Goal: Contribute content: Add original content to the website for others to see

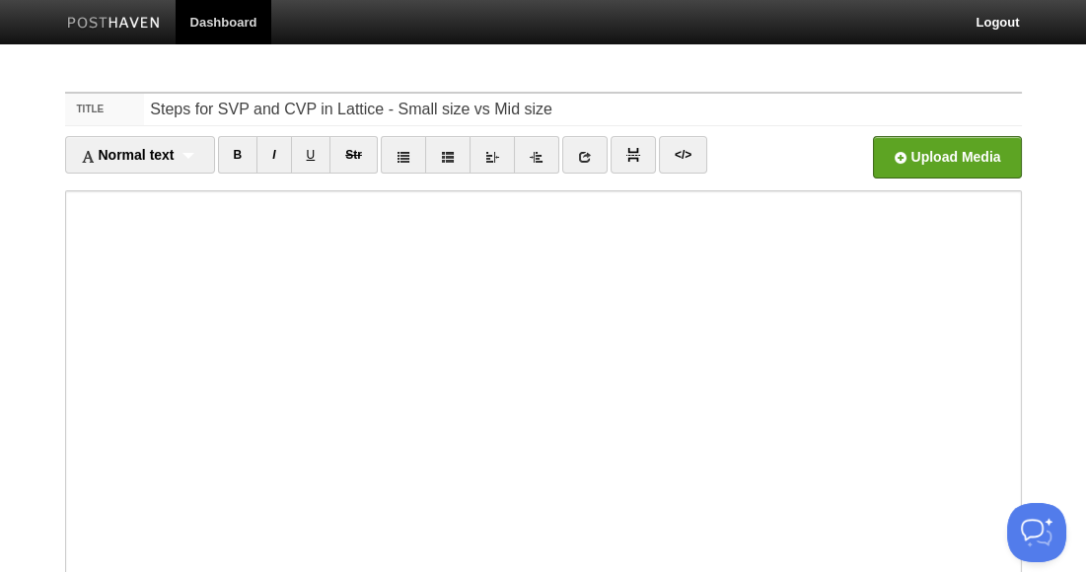
click at [436, 111] on input "Steps for SVP and CVP in Lattice - Small size vs Mid size" at bounding box center [582, 110] width 877 height 32
type input "Steps for SVP and CVP in Lattice - Mini size vs Mid size"
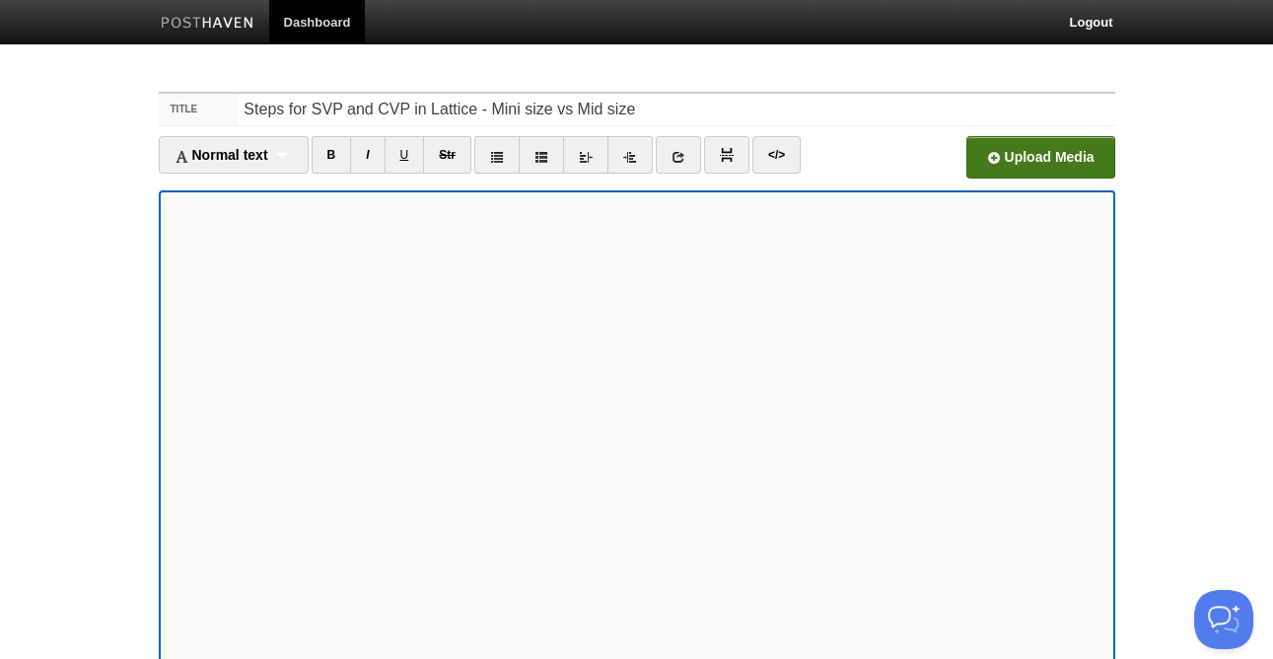
scroll to position [174, 0]
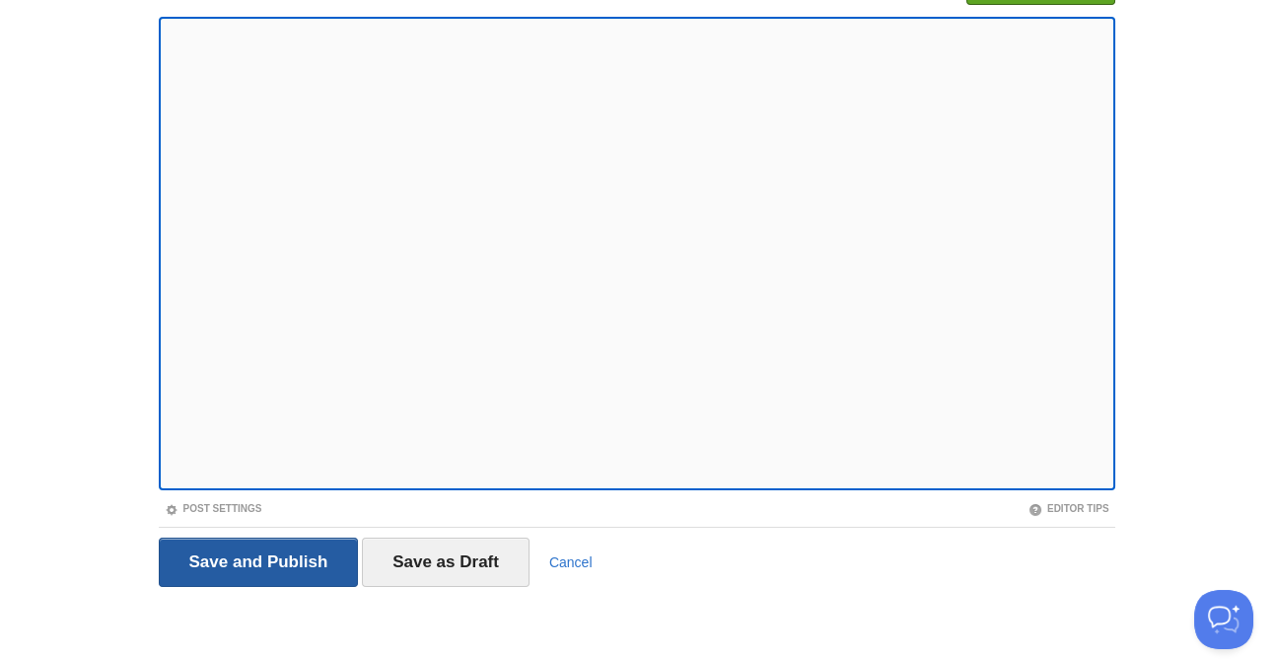
click at [289, 559] on input "Save and Publish" at bounding box center [259, 561] width 200 height 49
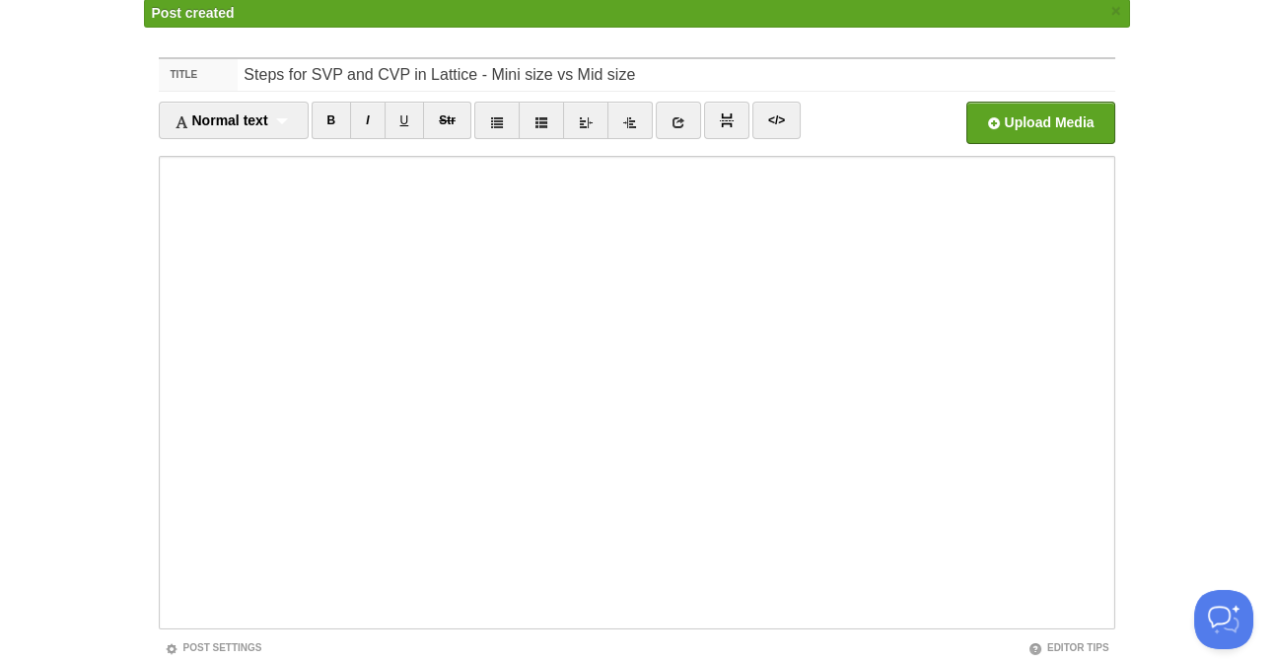
scroll to position [74, 0]
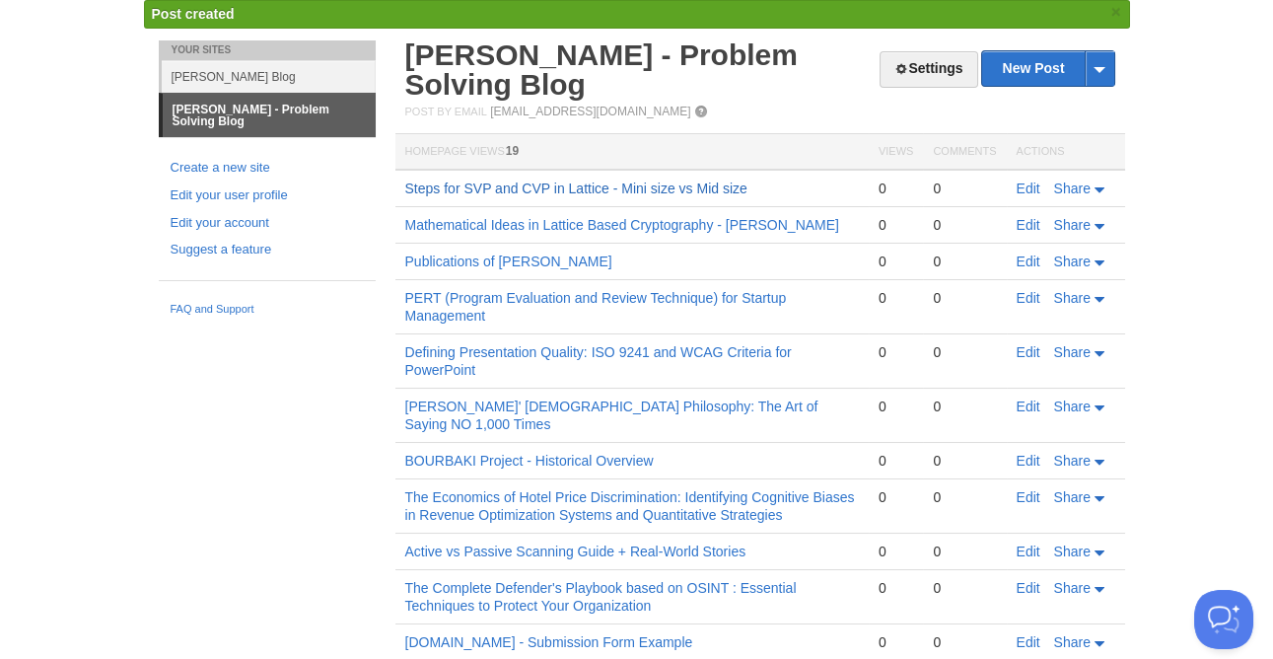
click at [645, 188] on link "Steps for SVP and CVP in Lattice - Mini size vs Mid size" at bounding box center [576, 188] width 342 height 16
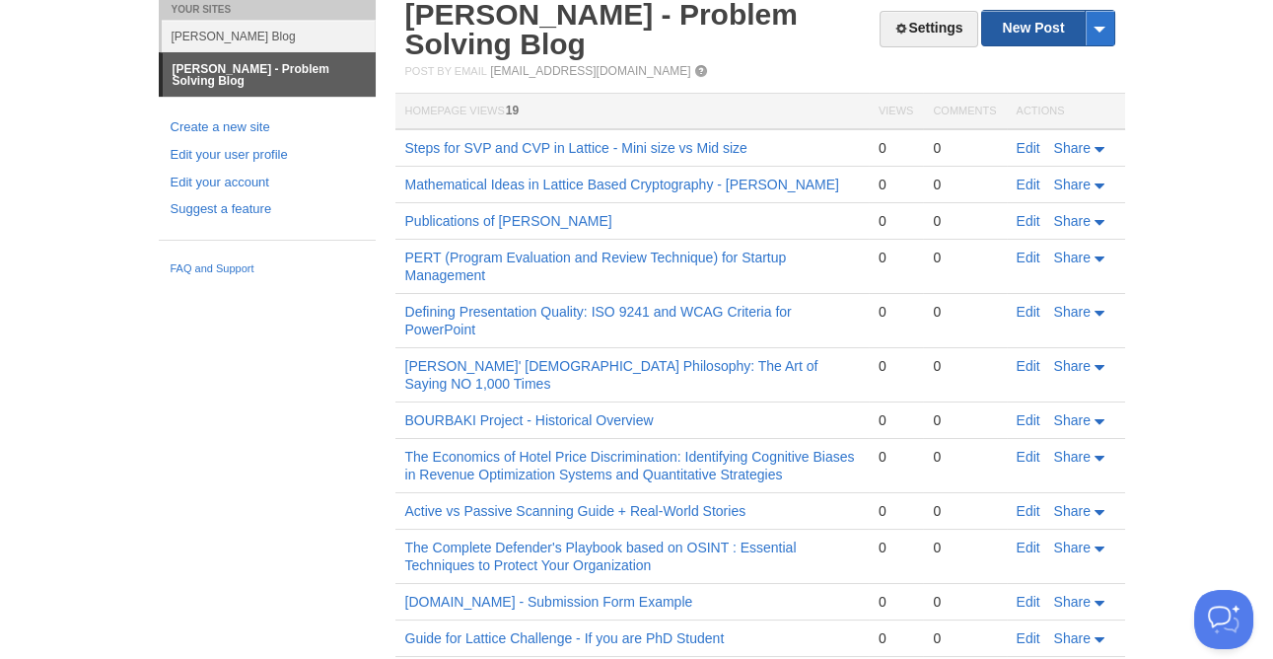
click at [1032, 30] on link "New Post" at bounding box center [1047, 28] width 131 height 35
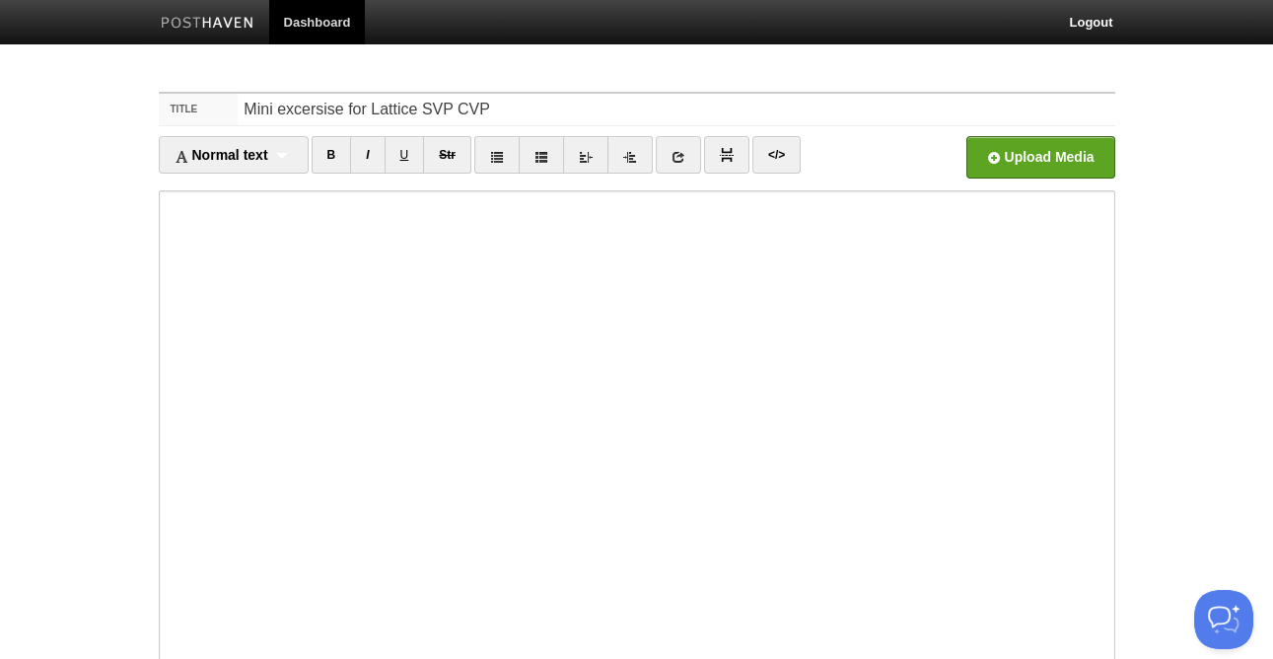
click at [503, 110] on input "Mini excersise for Lattice SVP CVP" at bounding box center [676, 110] width 877 height 32
drag, startPoint x: 509, startPoint y: 108, endPoint x: 145, endPoint y: 75, distance: 365.4
click at [146, 75] on div "Title Mini excersise for Lattice SVP CVP Normal text Normal text Heading 1 Head…" at bounding box center [637, 454] width 986 height 760
click at [331, 114] on input "Mini excersise for Lattice SVP CVP" at bounding box center [676, 110] width 877 height 32
drag, startPoint x: 336, startPoint y: 107, endPoint x: 277, endPoint y: 108, distance: 59.2
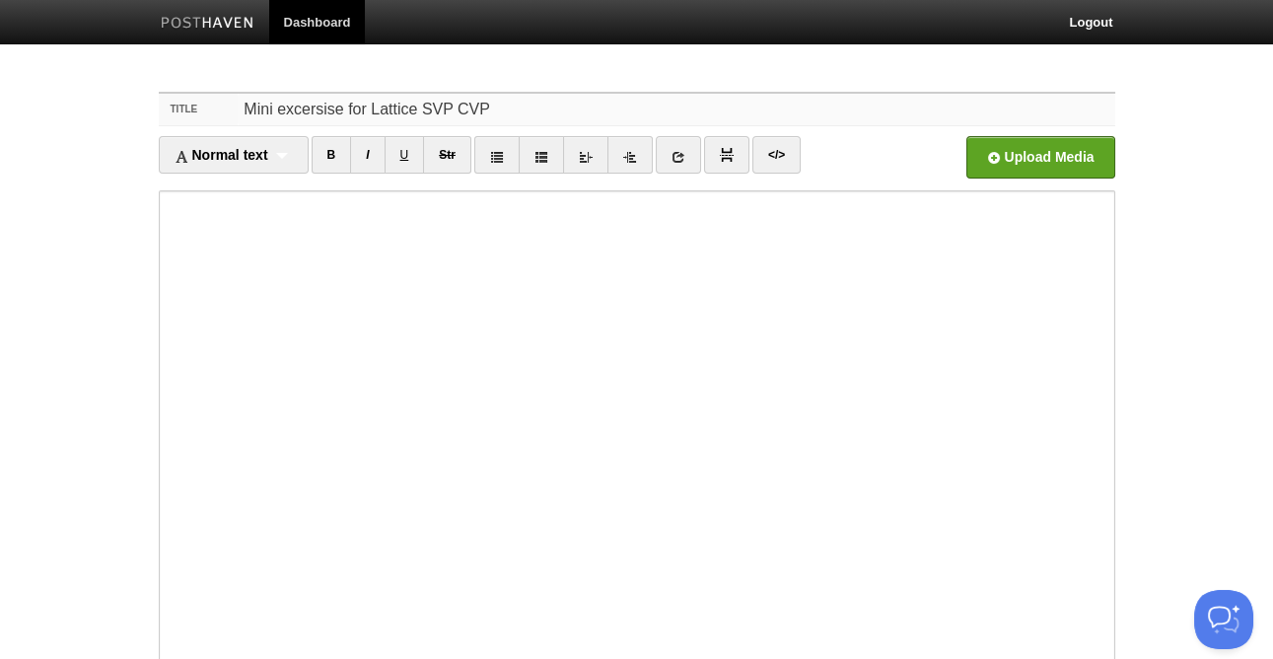
click at [277, 108] on input "Mini excersise for Lattice SVP CVP" at bounding box center [676, 110] width 877 height 32
paste input "Mini excersise for Lattice SVP CVP"
click at [272, 111] on input "Mini Mini excersise for Lattice SVP CVP for Lattice SVP CVP" at bounding box center [676, 110] width 877 height 32
click at [339, 108] on input "Mini excersise for Lattice SVP CVP for Lattice SVP CVP" at bounding box center [676, 110] width 877 height 32
type input "Mini excersises for Lattice SVP CVP for Lattice SVP CVP"
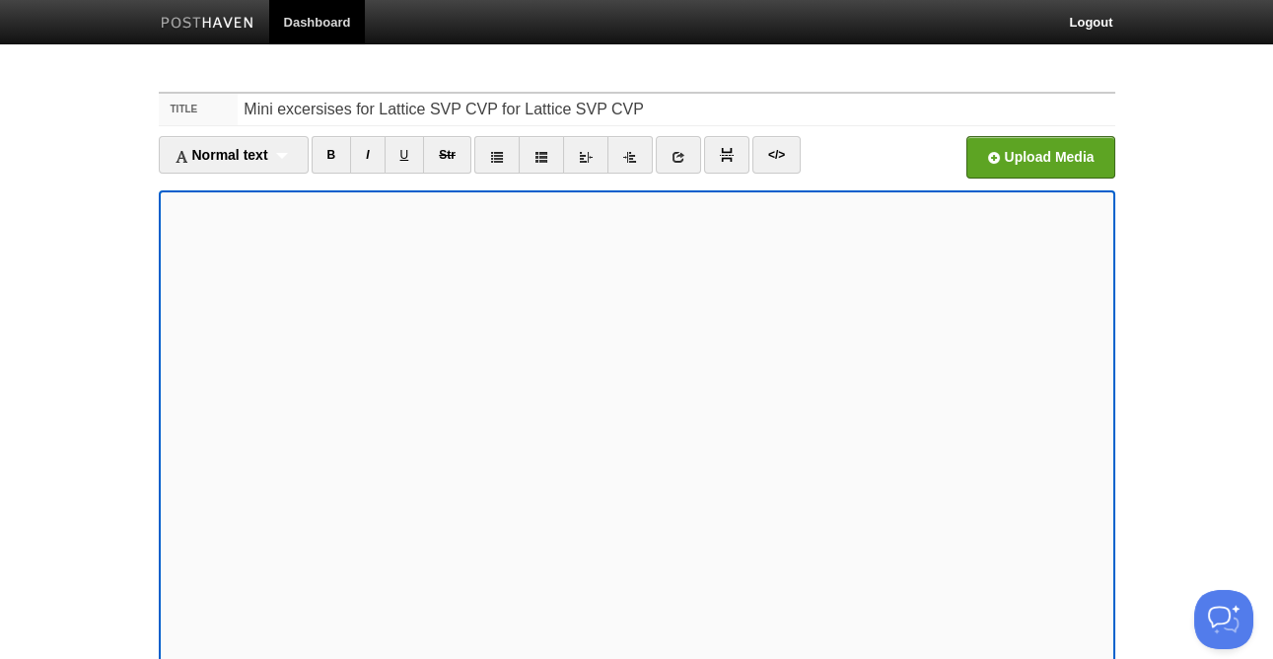
scroll to position [174, 0]
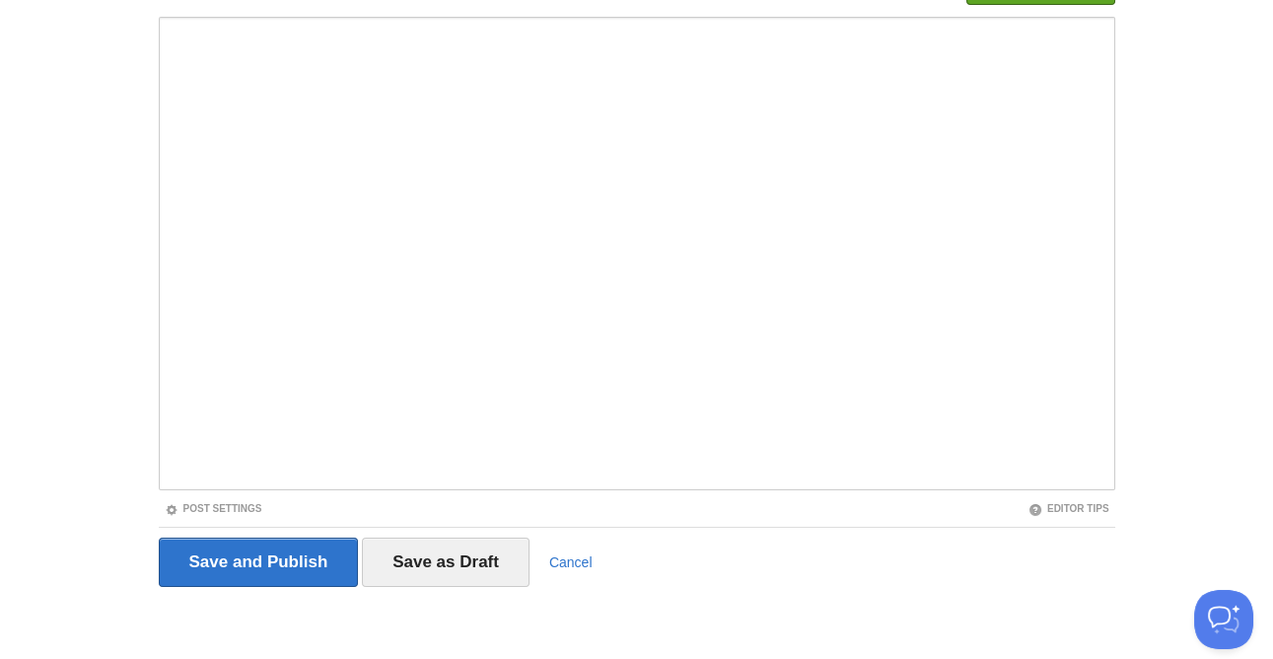
drag, startPoint x: 758, startPoint y: 482, endPoint x: 155, endPoint y: 466, distance: 603.8
click at [154, 466] on div "Title Mini excersises for Lattice SVP CVP for Lattice SVP CVP Normal text Norma…" at bounding box center [637, 280] width 986 height 760
click at [164, 472] on iframe at bounding box center [637, 253] width 957 height 473
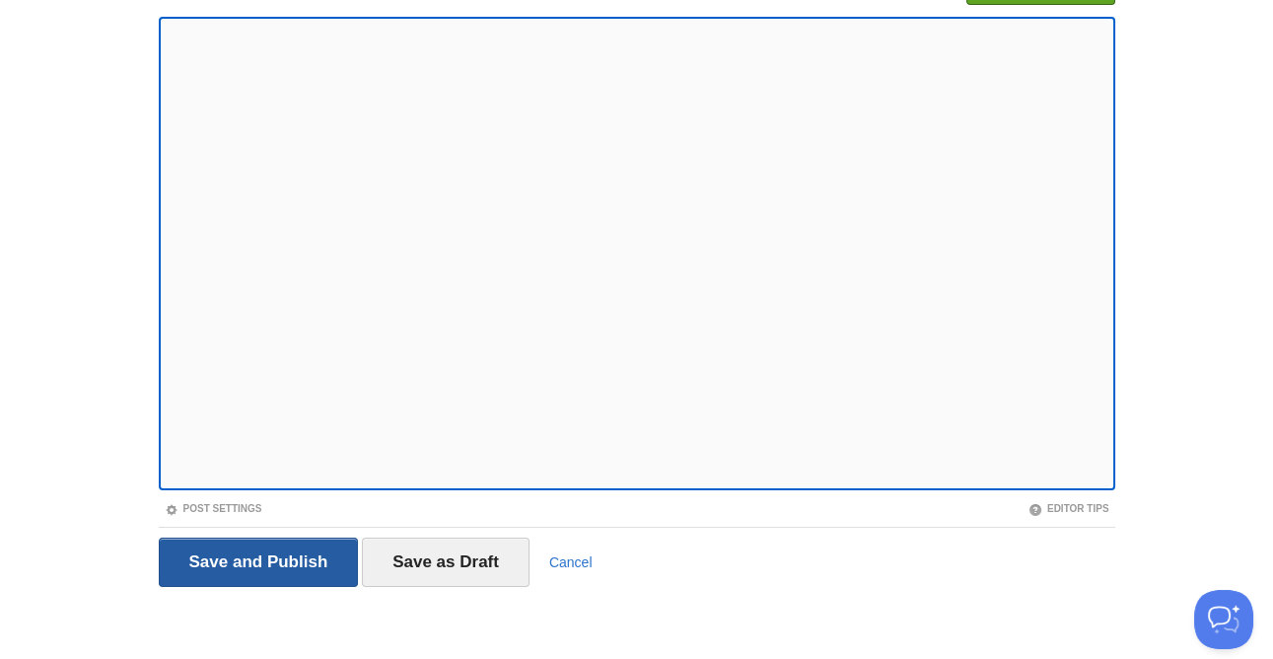
click at [272, 545] on input "Save and Publish" at bounding box center [259, 561] width 200 height 49
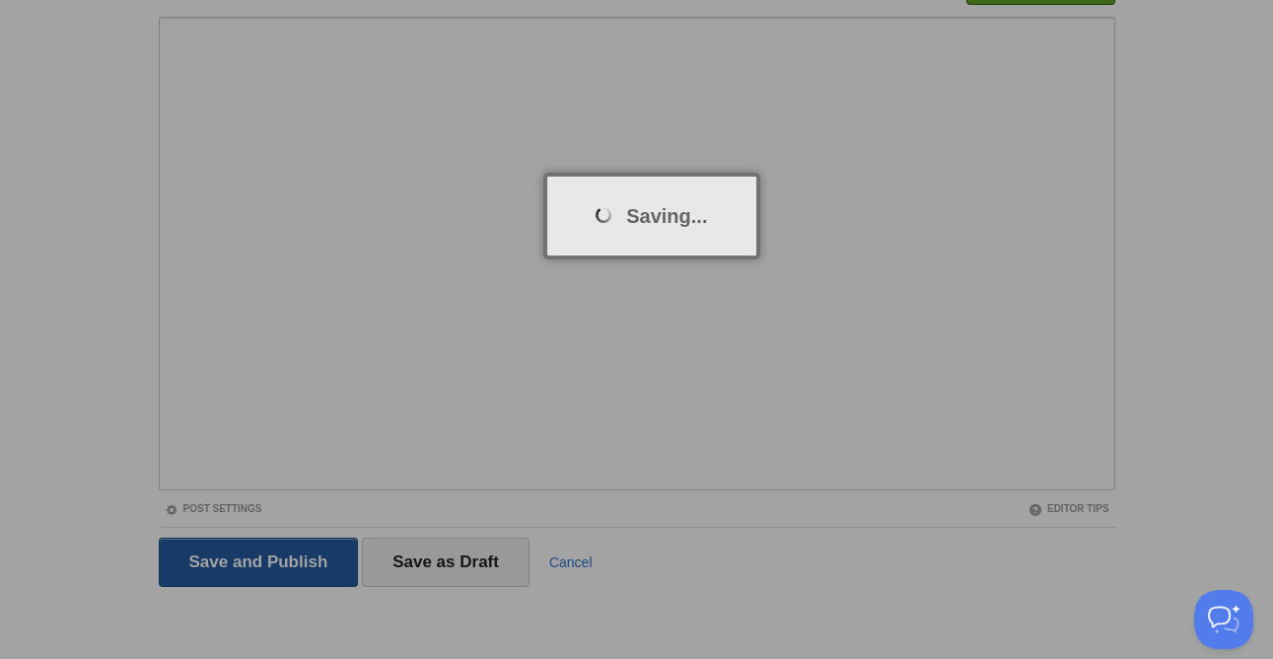
scroll to position [74, 0]
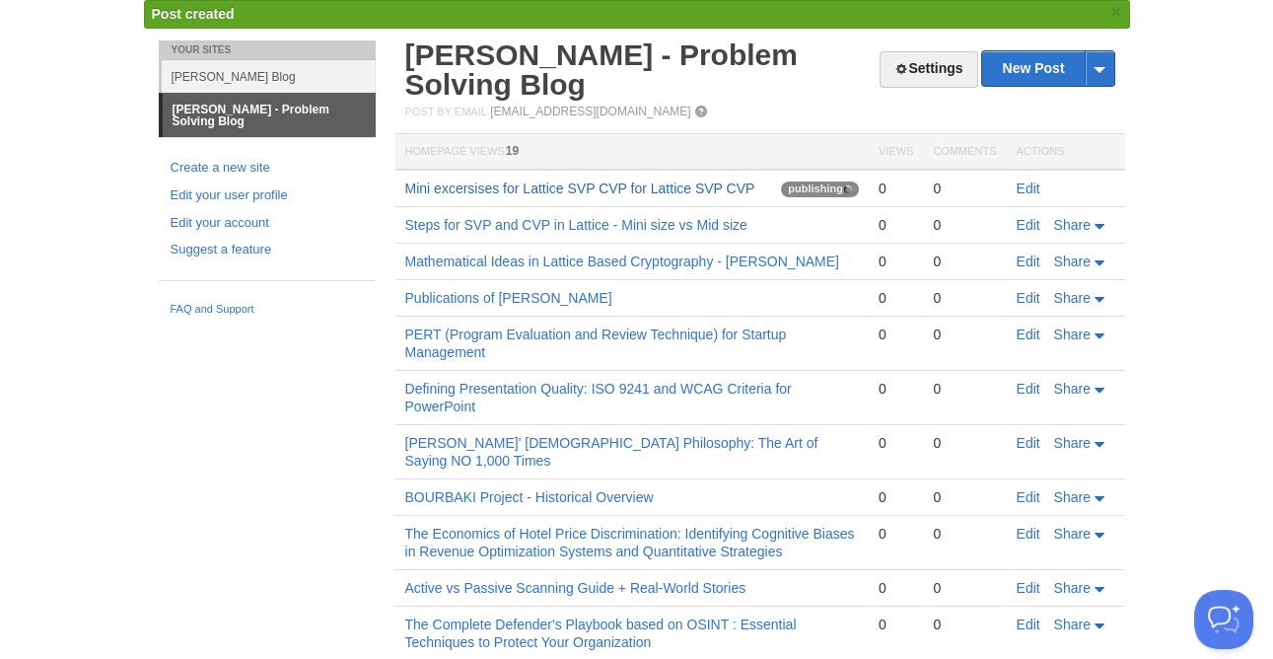
click at [679, 189] on link "Mini excersises for Lattice SVP CVP for Lattice SVP CVP" at bounding box center [580, 188] width 350 height 16
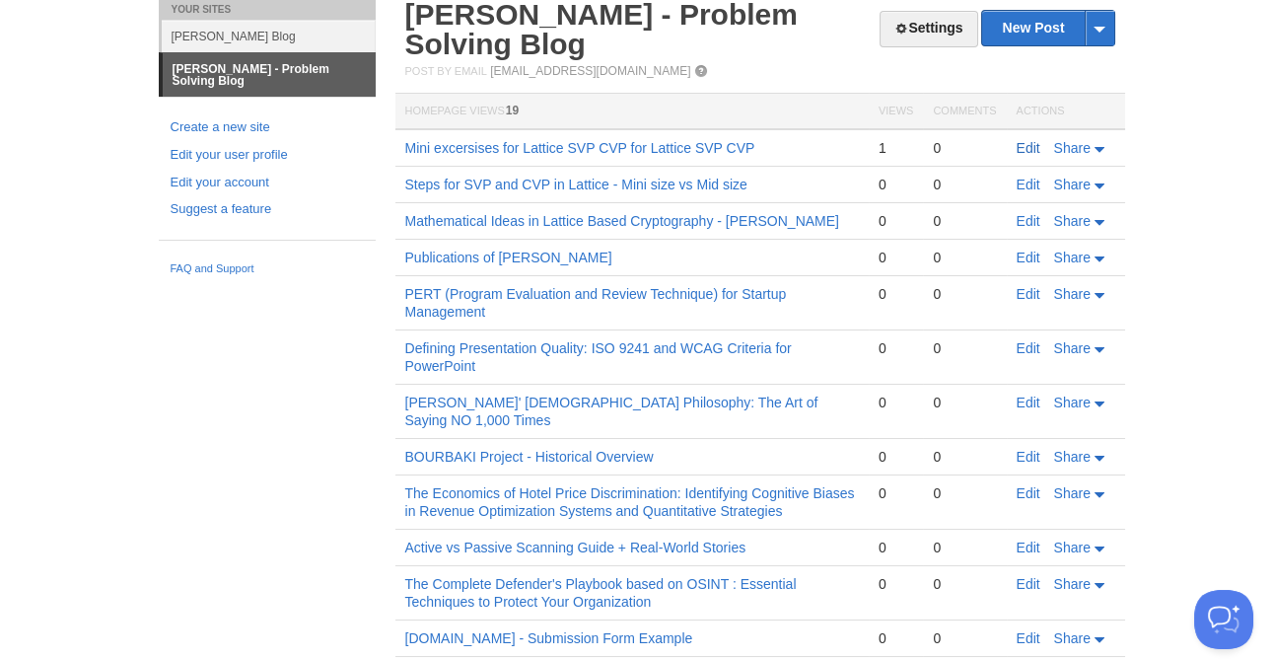
click at [1028, 151] on link "Edit" at bounding box center [1029, 148] width 24 height 16
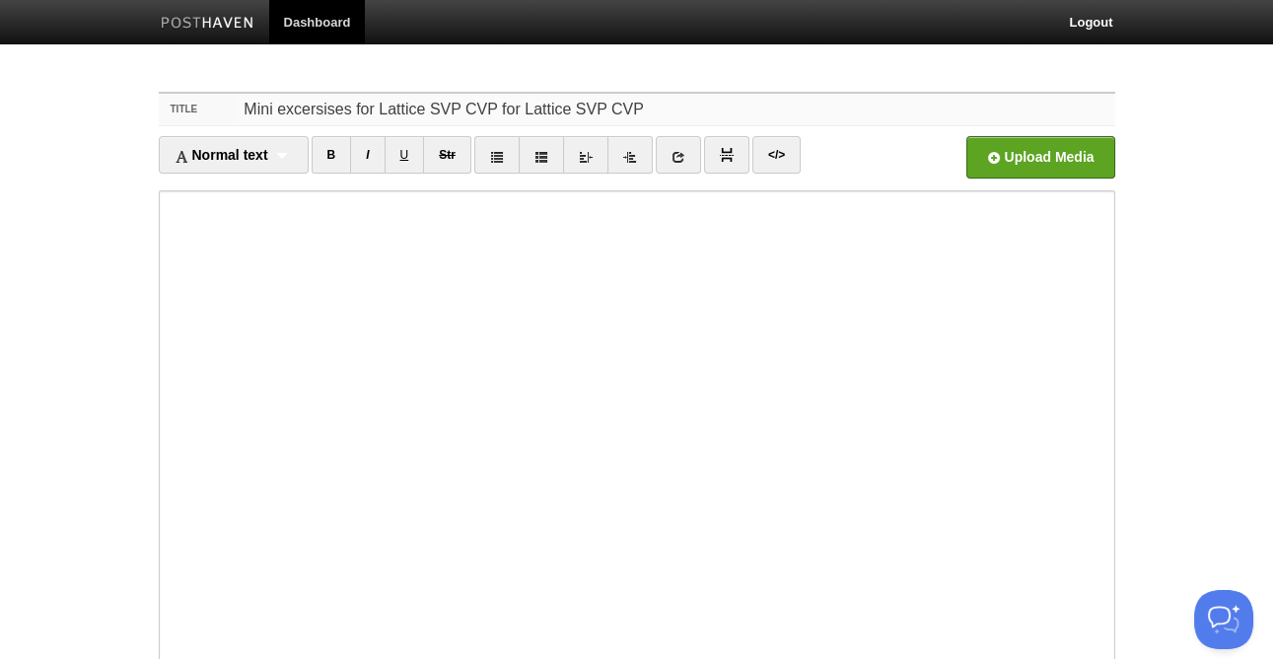
drag, startPoint x: 489, startPoint y: 107, endPoint x: 699, endPoint y: 98, distance: 210.3
click at [699, 98] on input "Mini excersises for Lattice SVP CVP for Lattice SVP CVP" at bounding box center [676, 110] width 877 height 32
type input "for Lattice SVP CVP"
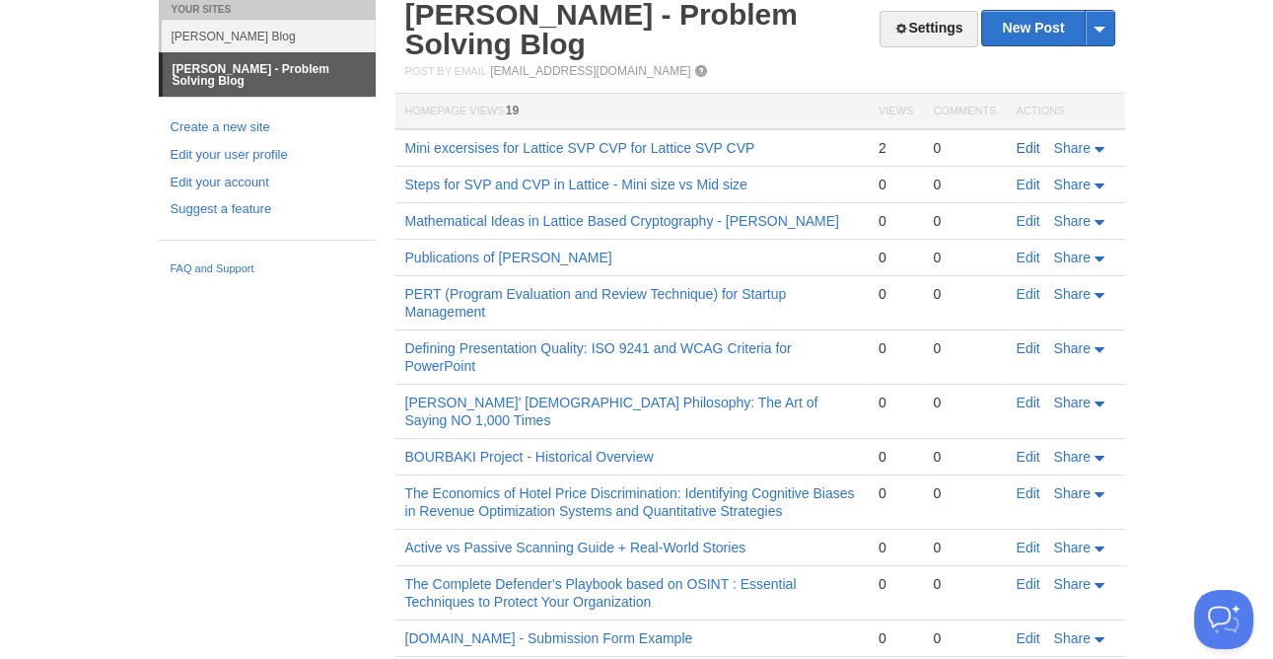
click at [1022, 140] on link "Edit" at bounding box center [1029, 148] width 24 height 16
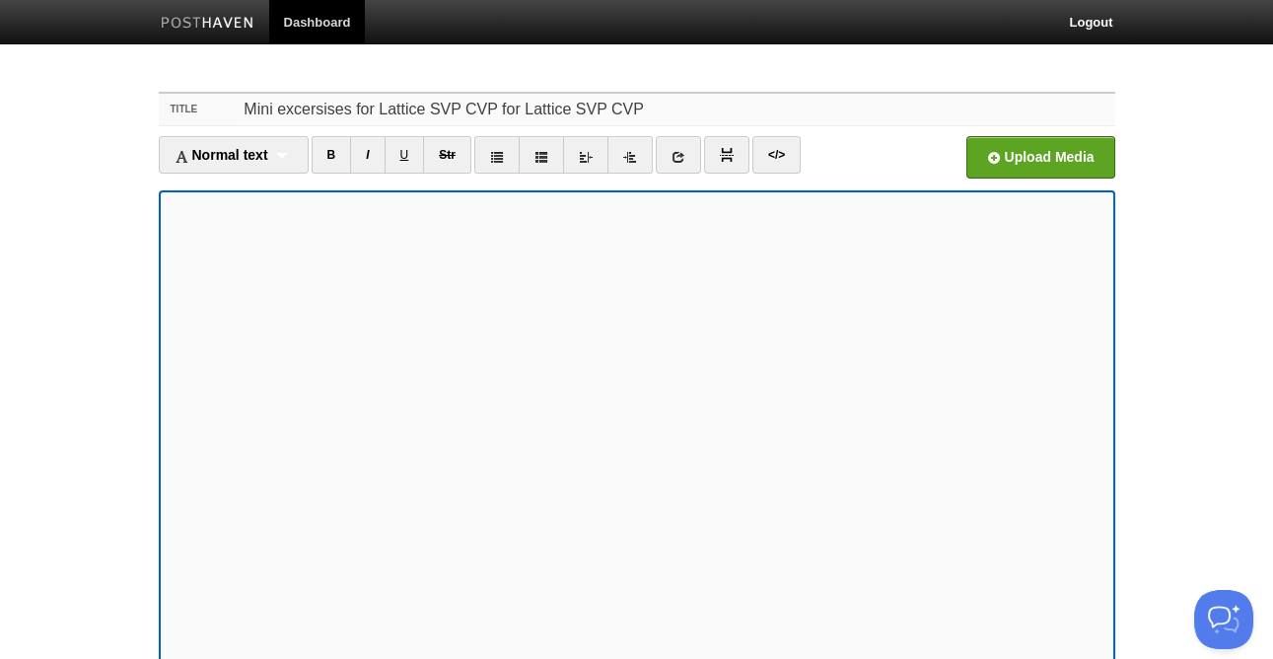
click at [526, 112] on input "Mini excersises for Lattice SVP CVP for Lattice SVP CVP" at bounding box center [676, 110] width 877 height 32
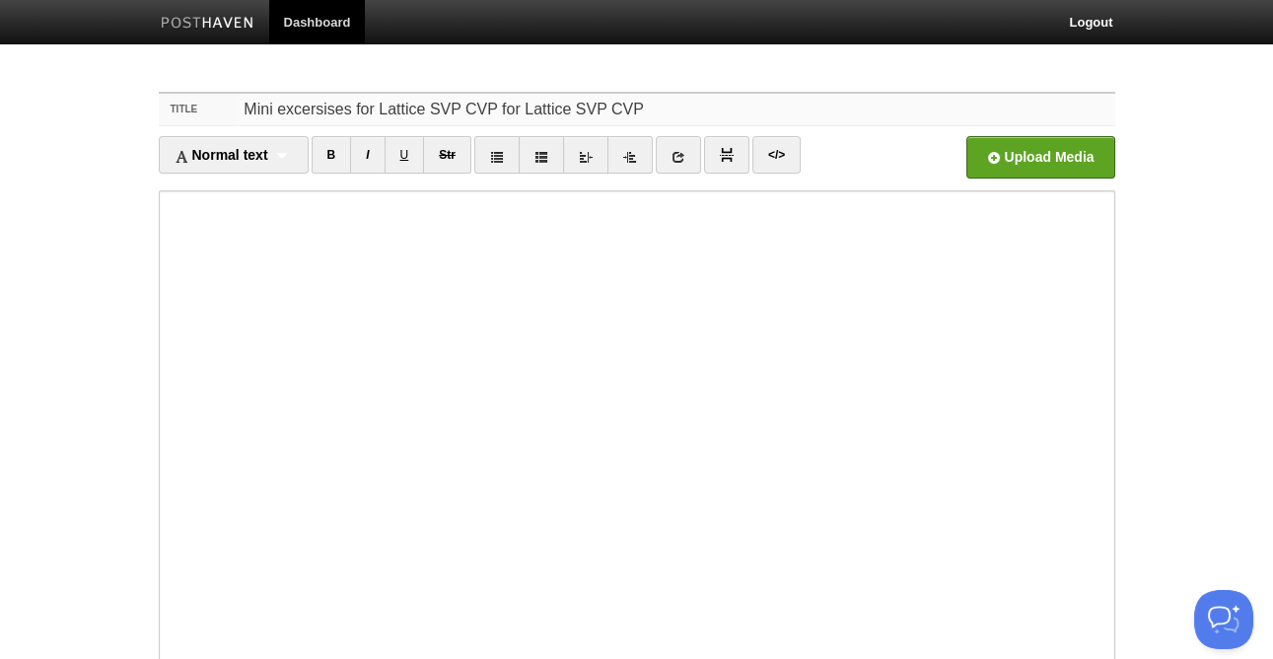
drag, startPoint x: 522, startPoint y: 109, endPoint x: 619, endPoint y: 101, distance: 98.0
click at [619, 101] on input "Mini excersises for Lattice SVP CVP for Lattice SVP CVP" at bounding box center [676, 110] width 877 height 32
type input "Mini excersises for Lattice SVP CVP"
click at [1085, 234] on body "Dashboard Logout Post created × Post created × Post created × Post created × Po…" at bounding box center [636, 417] width 1273 height 834
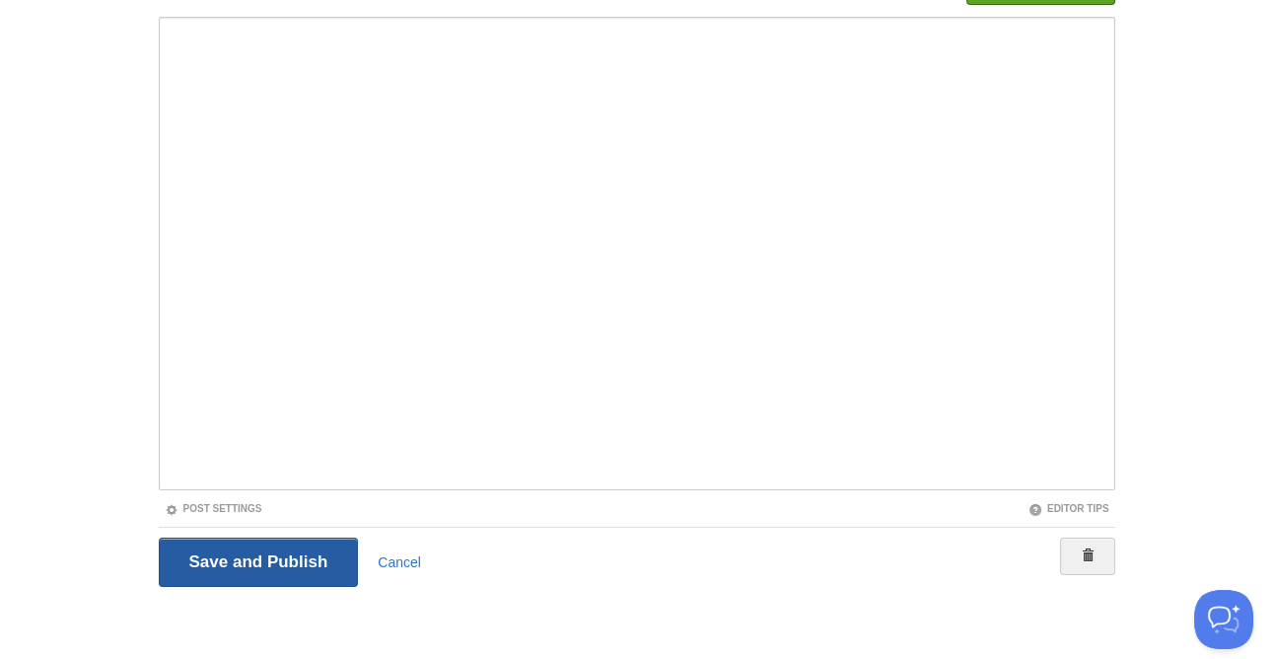
click at [277, 550] on input "Save and Publish" at bounding box center [259, 561] width 200 height 49
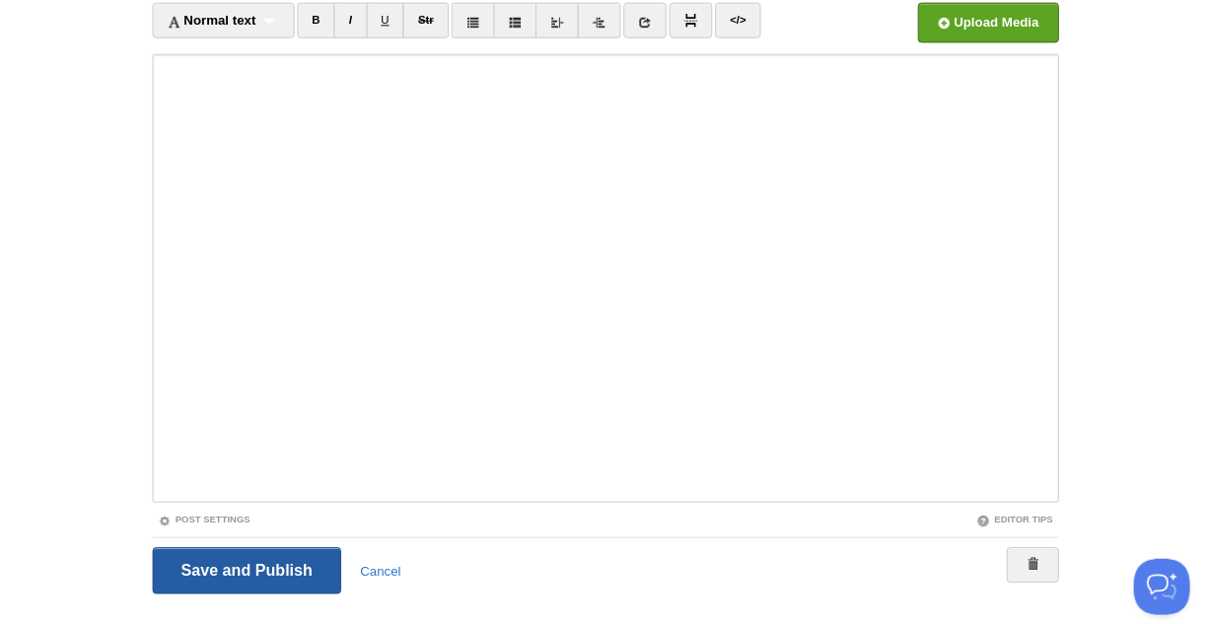
scroll to position [74, 0]
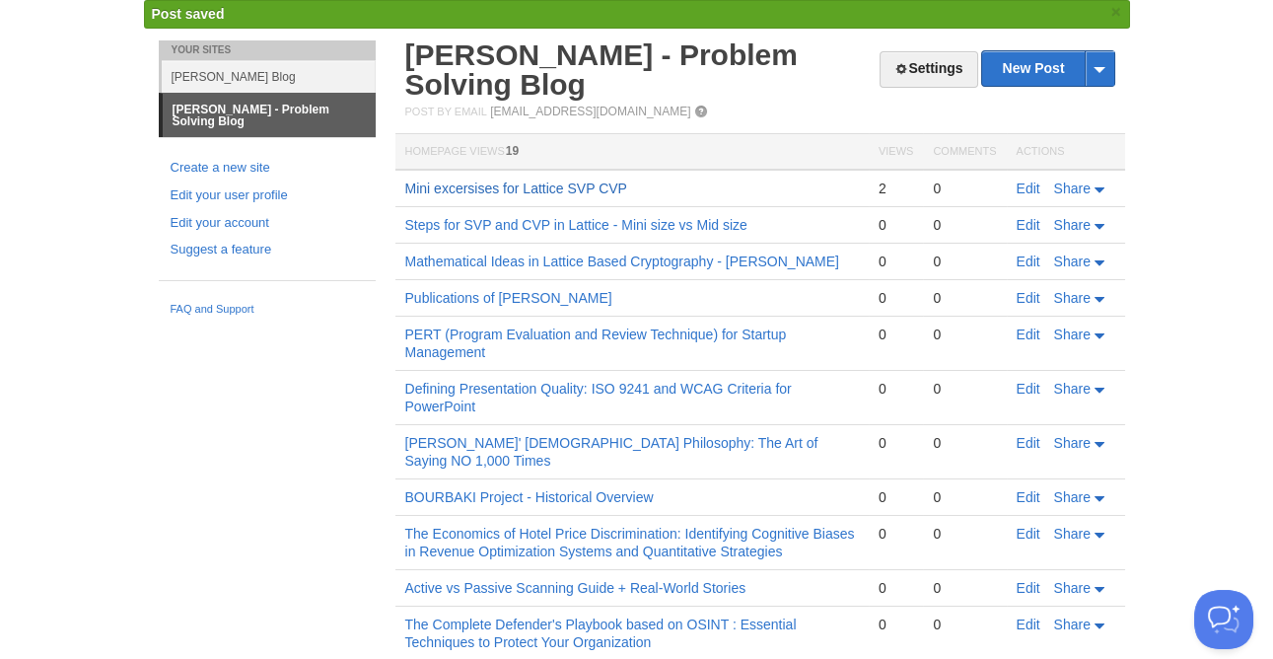
click at [610, 187] on link "Mini excersises for Lattice SVP CVP" at bounding box center [516, 188] width 222 height 16
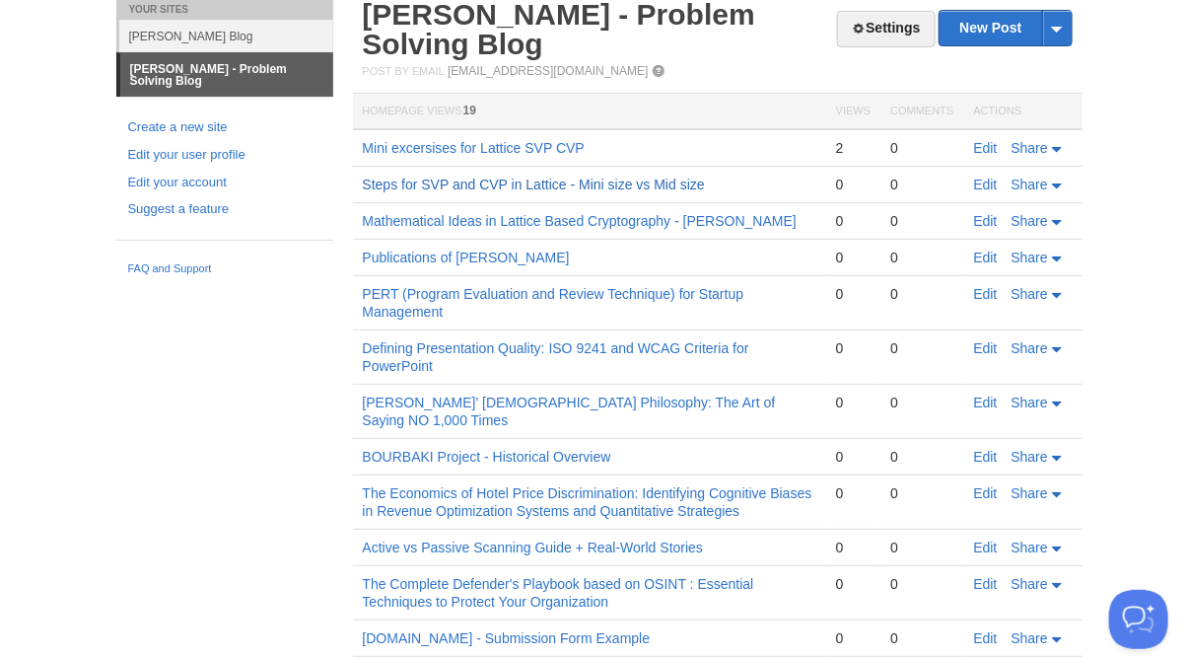
click at [592, 184] on link "Steps for SVP and CVP in Lattice - Mini size vs Mid size" at bounding box center [534, 185] width 342 height 16
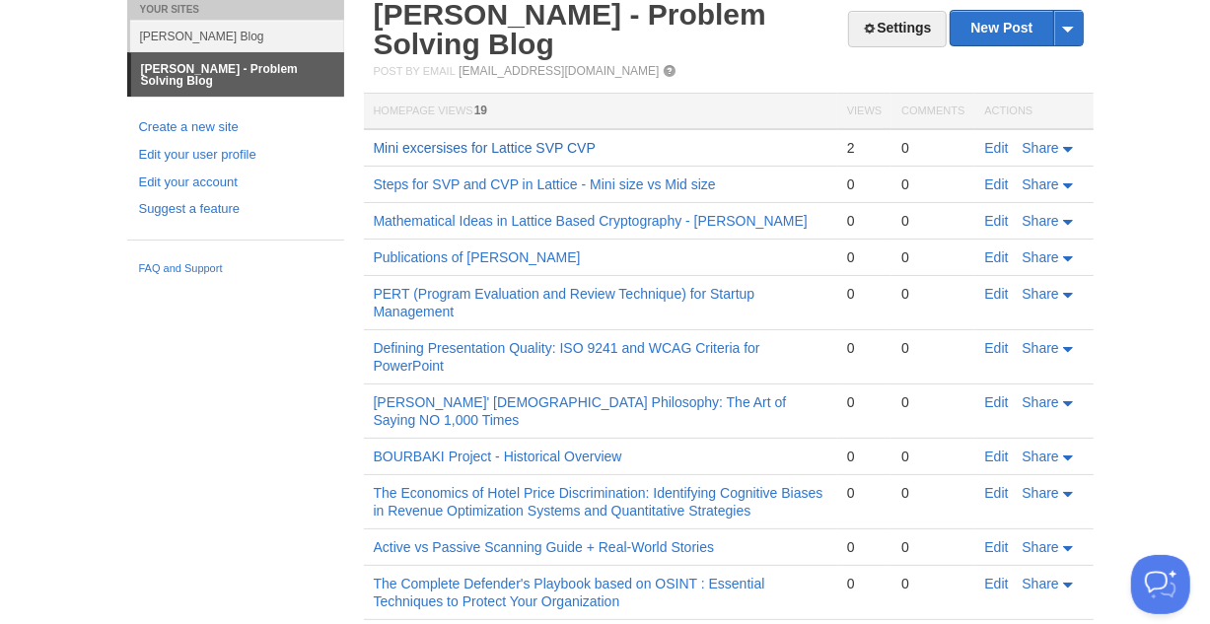
click at [535, 149] on link "Mini excersises for Lattice SVP CVP" at bounding box center [485, 148] width 222 height 16
click at [1011, 25] on link "New Post" at bounding box center [1016, 28] width 131 height 35
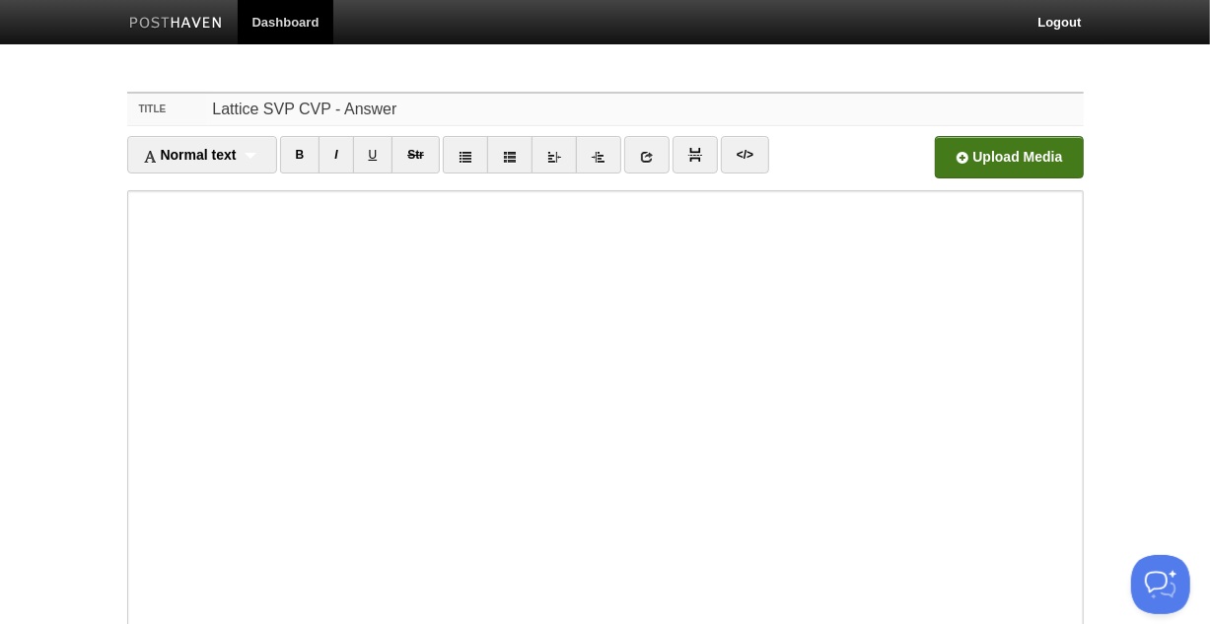
type input "Lattice SVP CVP - Answer"
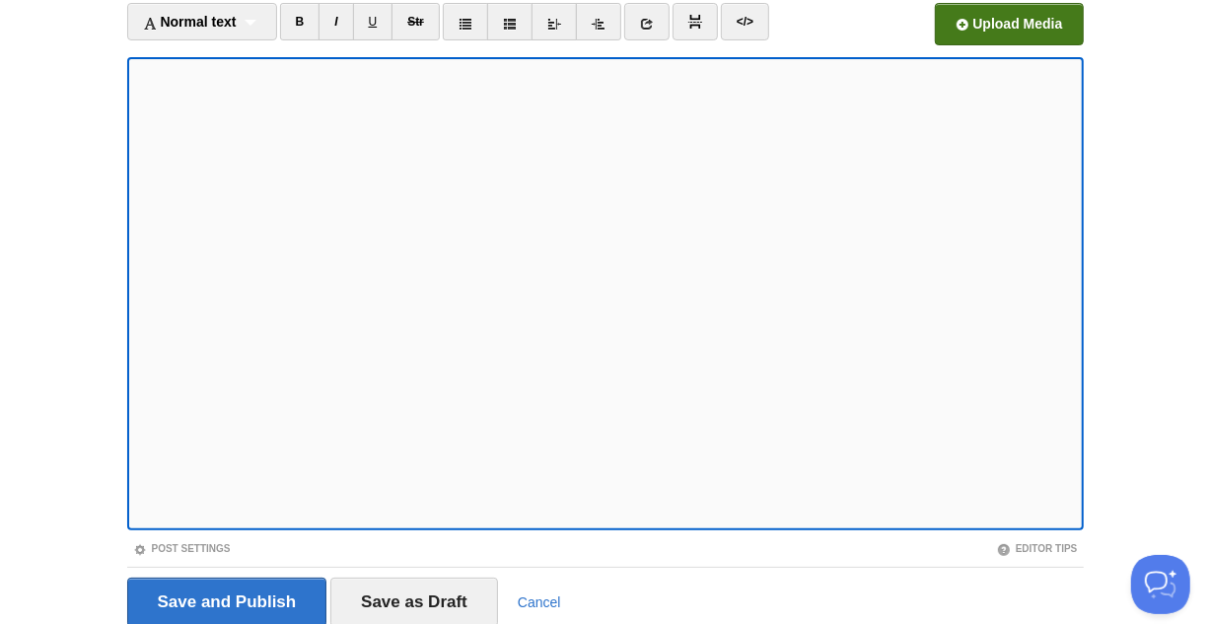
scroll to position [150, 0]
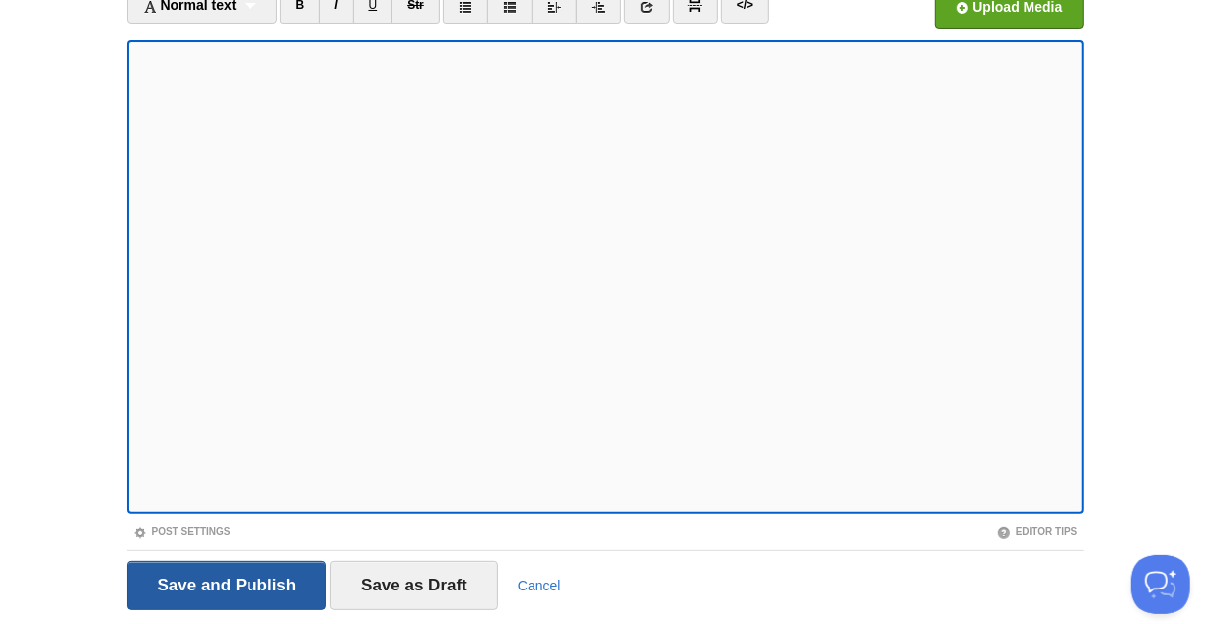
click at [255, 566] on input "Save and Publish" at bounding box center [227, 585] width 200 height 49
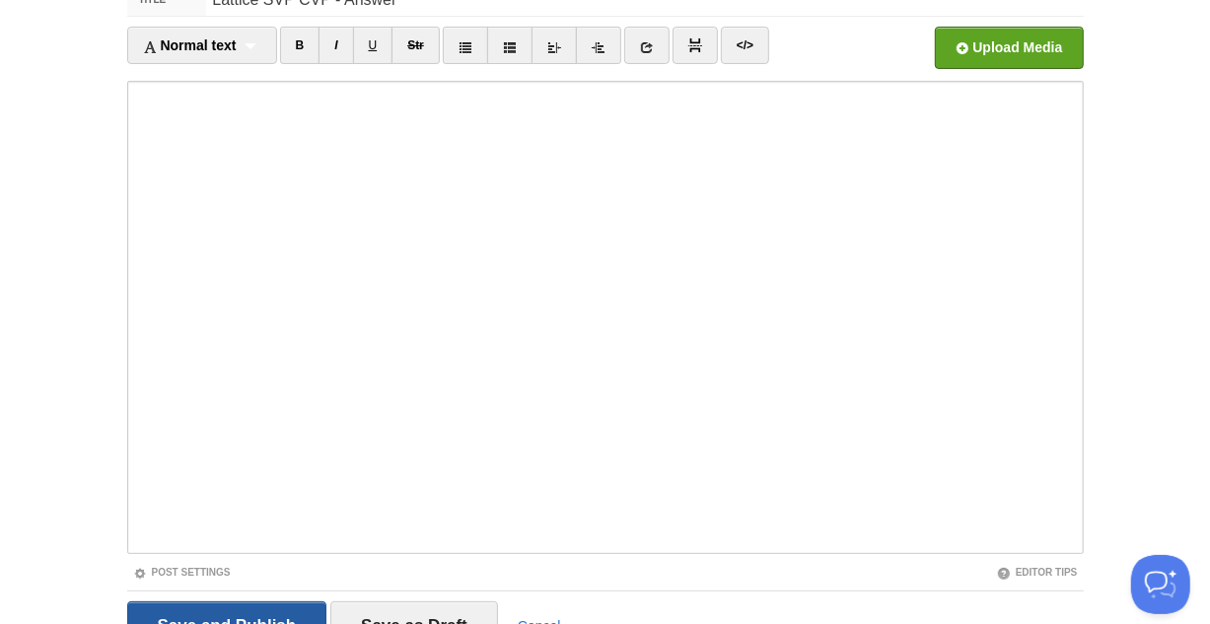
scroll to position [74, 0]
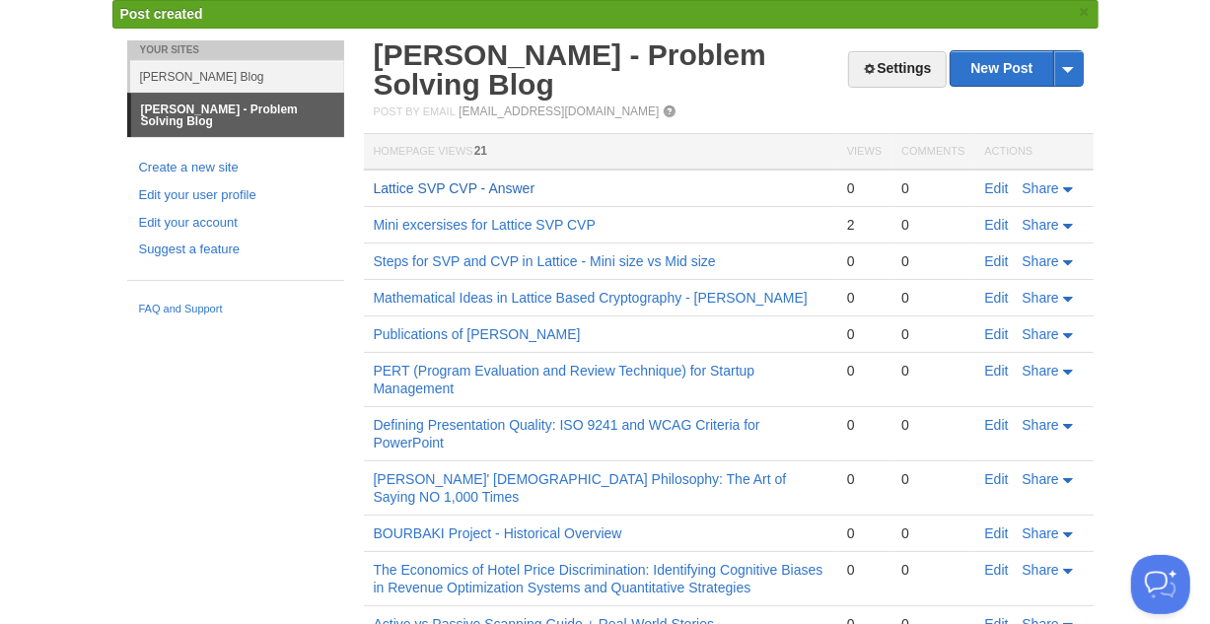
click at [487, 190] on link "Lattice SVP CVP - Answer" at bounding box center [455, 188] width 162 height 16
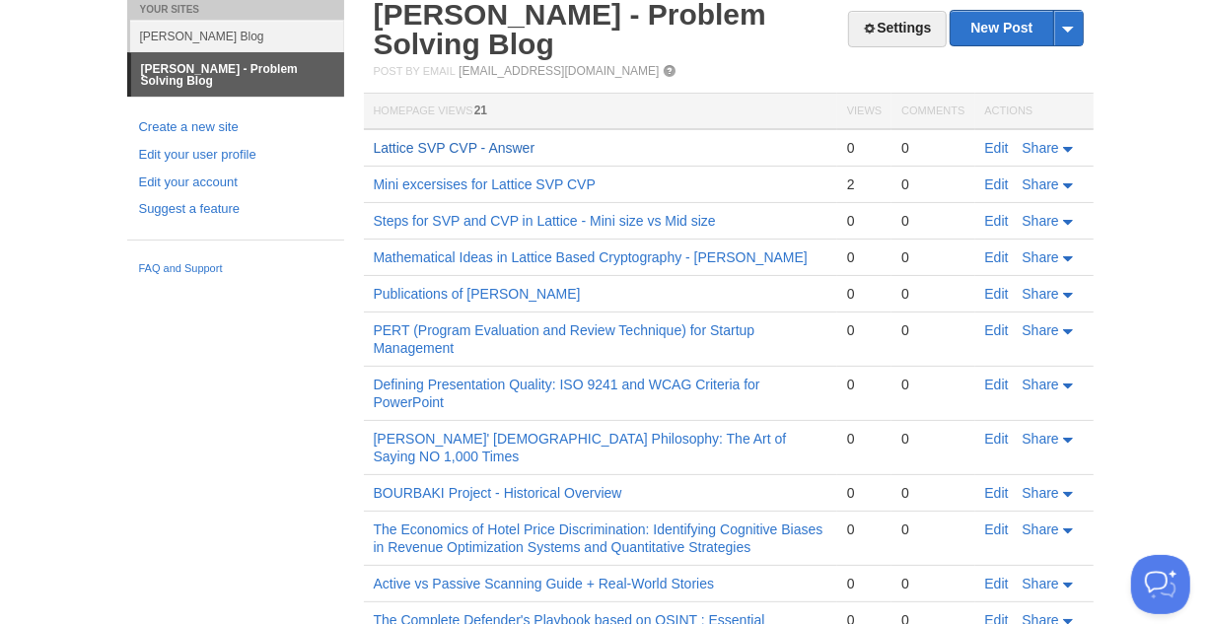
click at [498, 148] on link "Lattice SVP CVP - Answer" at bounding box center [455, 148] width 162 height 16
